Goal: Transaction & Acquisition: Purchase product/service

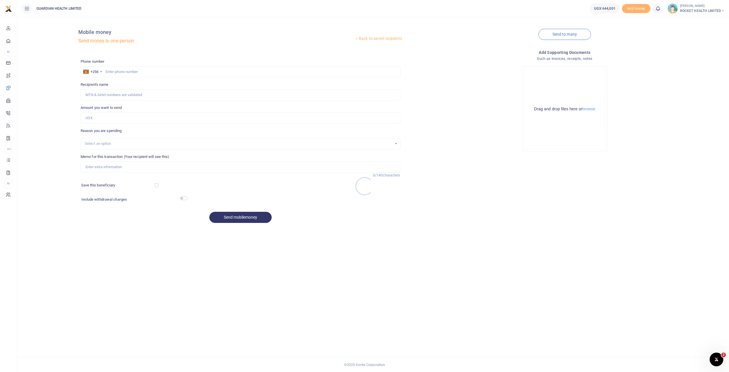
click at [115, 70] on div at bounding box center [364, 186] width 729 height 372
click at [109, 71] on input "text" at bounding box center [241, 71] width 320 height 11
paste input "707909087"
type input "707909087"
click at [95, 94] on input "Recipient's name" at bounding box center [241, 94] width 320 height 11
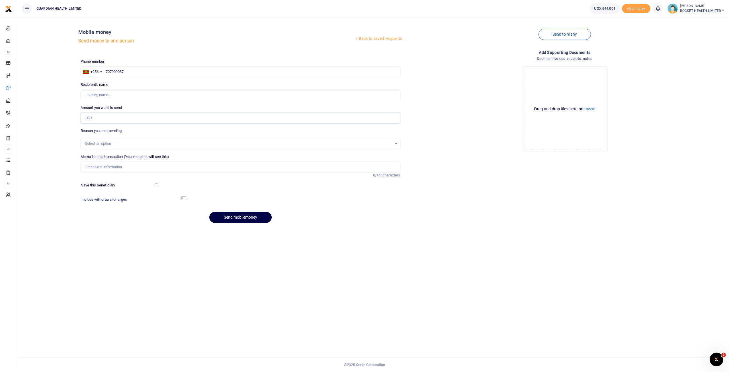
click at [91, 115] on input "Amount you want to send" at bounding box center [241, 118] width 320 height 11
type input "[PERSON_NAME]"
click at [91, 115] on input "Amount you want to send" at bounding box center [241, 118] width 320 height 11
type input "70,000"
click at [113, 144] on div "Select an option" at bounding box center [238, 144] width 307 height 6
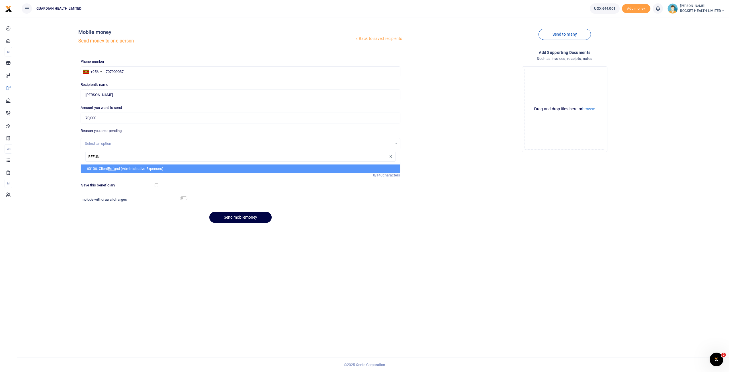
type input "REFUND"
select select "5411"
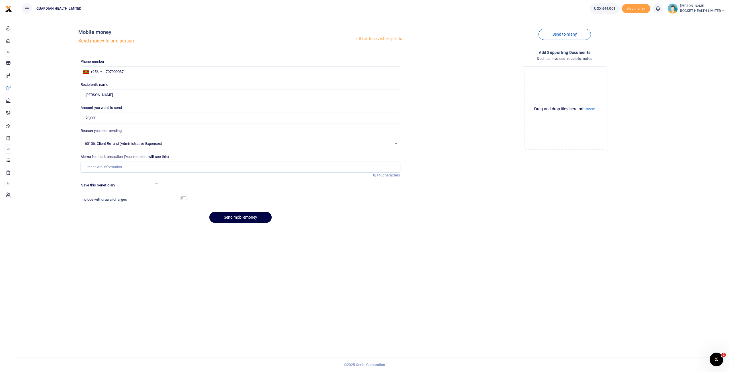
click at [101, 163] on input "Memo for this transaction (Your recipient will see this)" at bounding box center [241, 166] width 320 height 11
click at [99, 169] on input "Memo for this transaction (Your recipient will see this)" at bounding box center [241, 166] width 320 height 11
type input "s"
type input "S"
type input "Airtel client refund for sample not done"
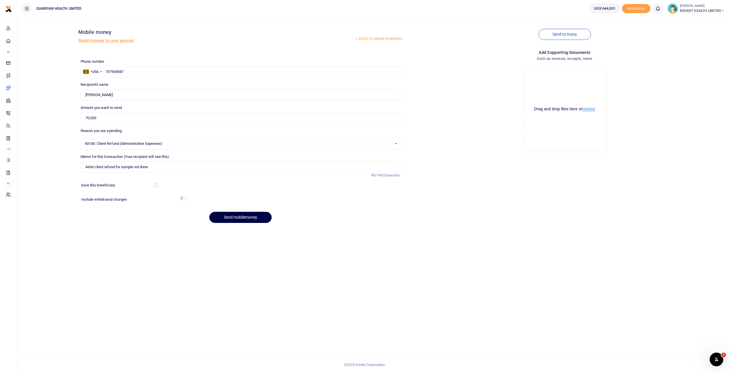
click at [591, 108] on button "browse" at bounding box center [588, 109] width 13 height 4
click at [231, 217] on button "Send mobilemoney" at bounding box center [240, 217] width 62 height 11
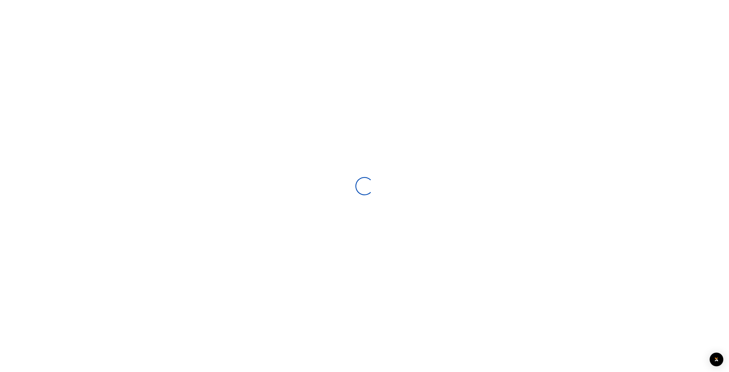
select select
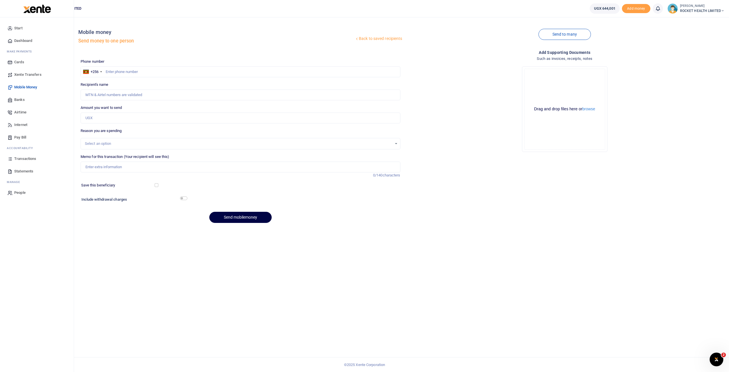
click at [27, 159] on span "Transactions" at bounding box center [25, 159] width 22 height 6
